Goal: Task Accomplishment & Management: Use online tool/utility

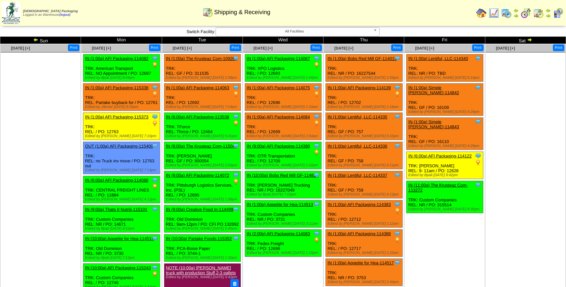
scroll to position [59, 0]
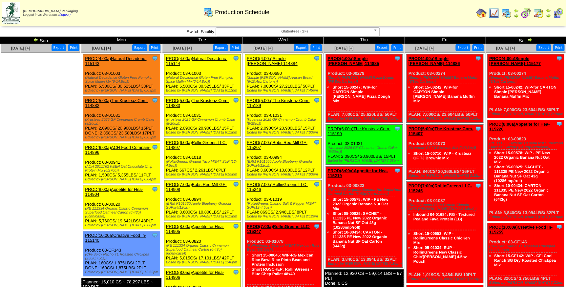
click at [242, 30] on span "GlutenFree (GF)" at bounding box center [294, 32] width 152 height 8
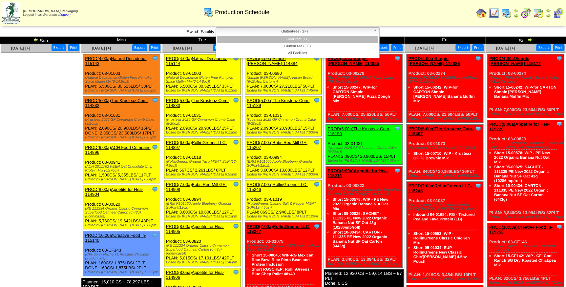
click at [245, 39] on li "FreeFrom (FF)" at bounding box center [297, 39] width 161 height 7
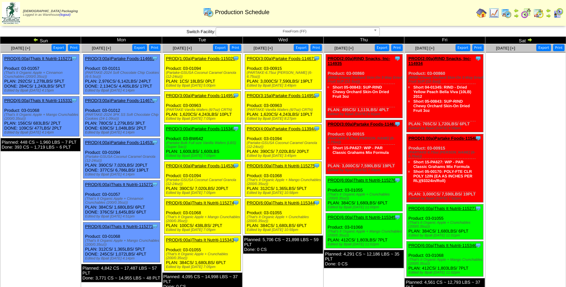
click at [300, 58] on link "PROD(3:00a)Partake Foods-114671" at bounding box center [281, 58] width 69 height 5
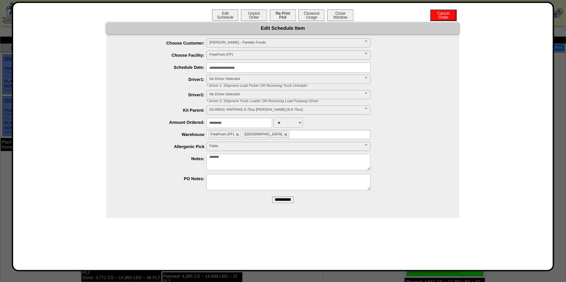
click at [282, 13] on button "Re-Print Pick" at bounding box center [283, 15] width 26 height 11
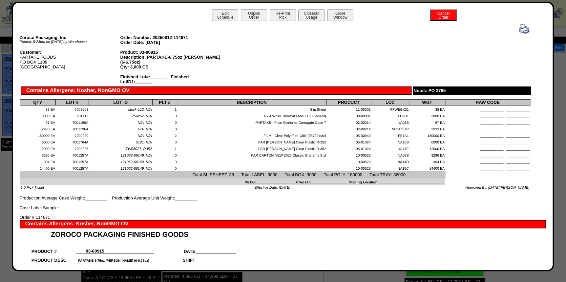
click at [518, 29] on img at bounding box center [523, 29] width 10 height 10
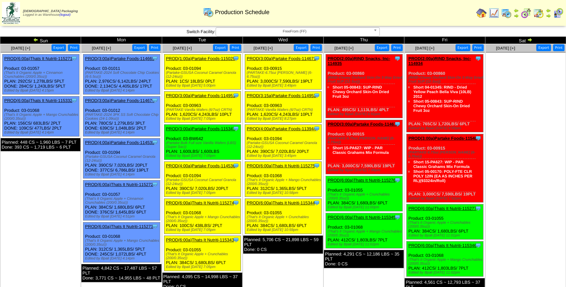
click at [276, 94] on link "PROD(3:15a)Partake Foods-114953" at bounding box center [281, 95] width 69 height 5
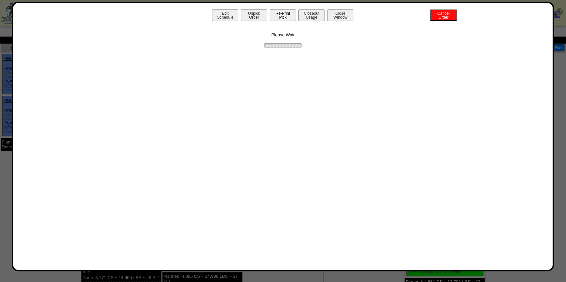
click at [284, 14] on button "Re-Print Pick" at bounding box center [283, 15] width 26 height 11
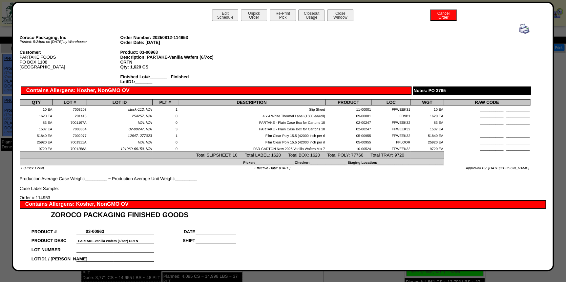
click at [520, 30] on img at bounding box center [523, 29] width 10 height 10
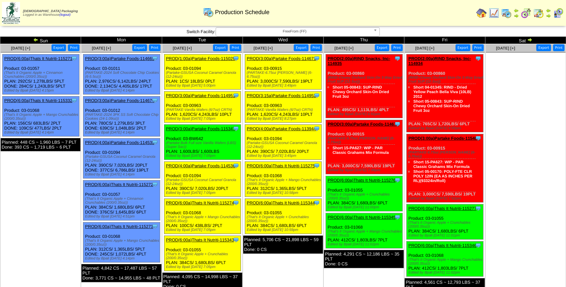
click at [292, 128] on link "PROD(4:00a)Partake Foods-113944" at bounding box center [281, 128] width 69 height 5
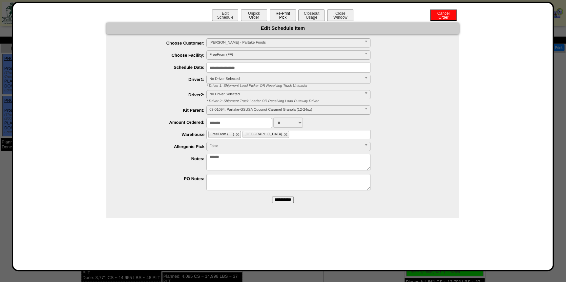
click at [290, 17] on button "Re-Print Pick" at bounding box center [283, 15] width 26 height 11
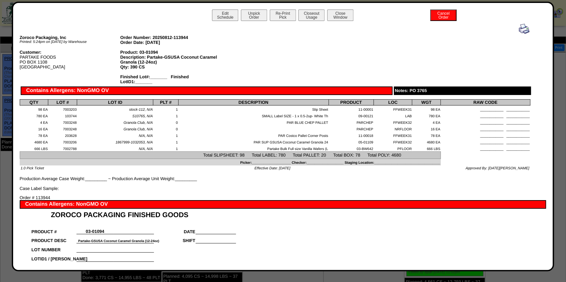
click at [521, 29] on img at bounding box center [523, 29] width 10 height 10
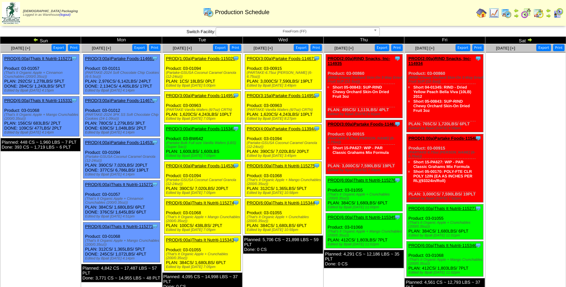
click at [280, 165] on link "PROD(6:00a)Thats It Nutriti-115275" at bounding box center [281, 165] width 68 height 5
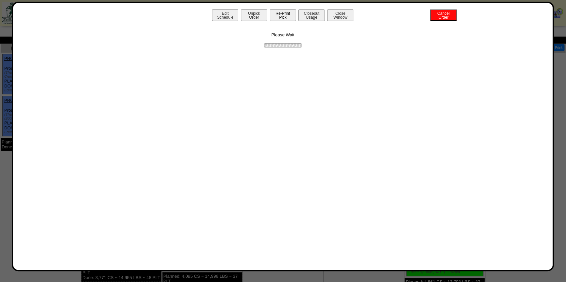
click at [281, 13] on button "Re-Print Pick" at bounding box center [283, 15] width 26 height 11
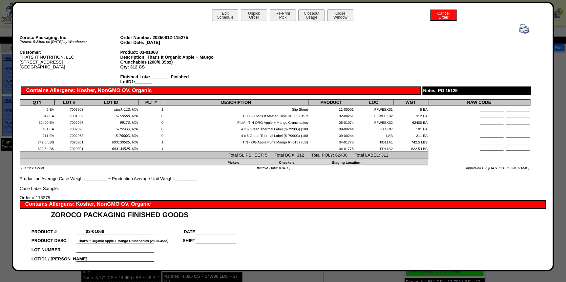
click at [519, 30] on img at bounding box center [523, 29] width 10 height 10
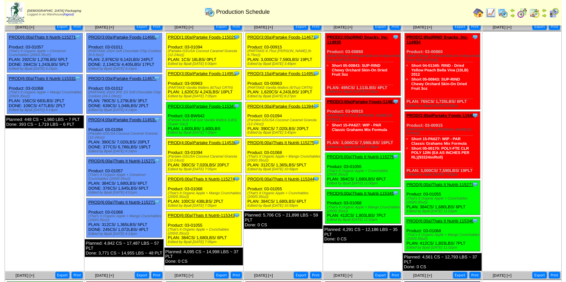
scroll to position [30, 0]
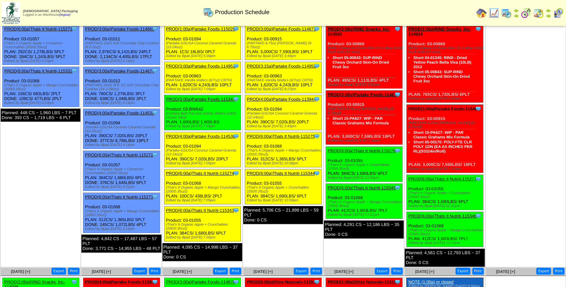
click at [282, 175] on link "PROD(6:00a)Thats It Nutriti-115344" at bounding box center [281, 173] width 68 height 5
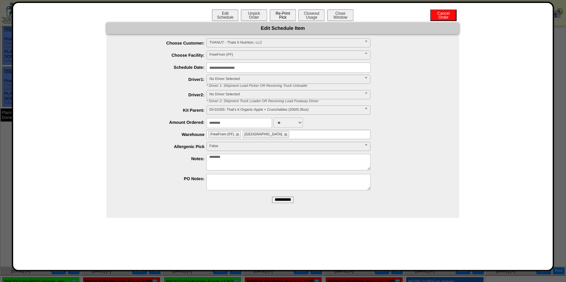
click at [285, 18] on button "Re-Print Pick" at bounding box center [283, 15] width 26 height 11
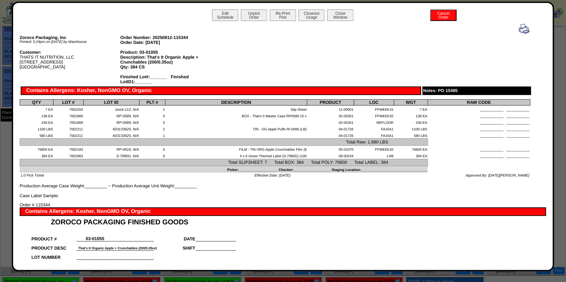
click at [518, 29] on img at bounding box center [523, 29] width 10 height 10
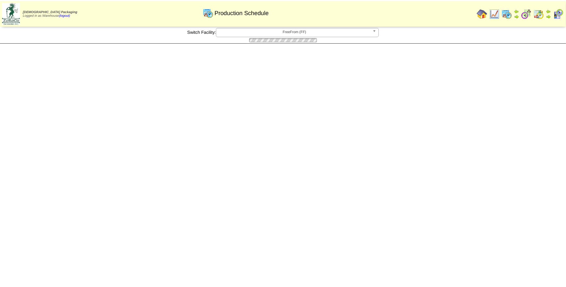
scroll to position [30, 0]
